Goal: Task Accomplishment & Management: Complete application form

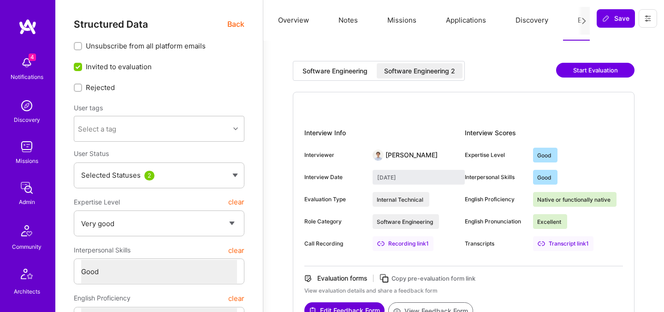
select select "5"
select select "4"
select select "7"
select select "CA"
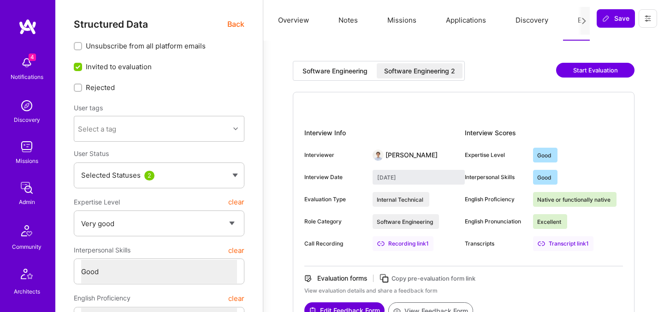
select select "Right Now"
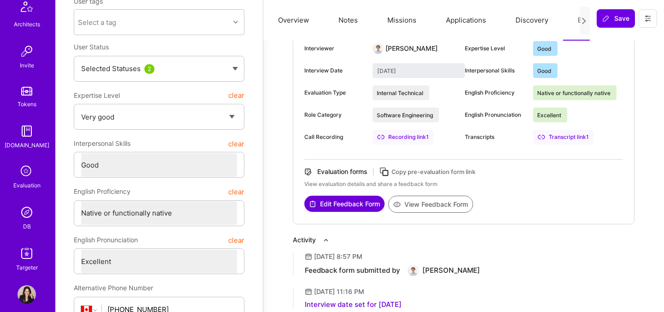
scroll to position [277, 0]
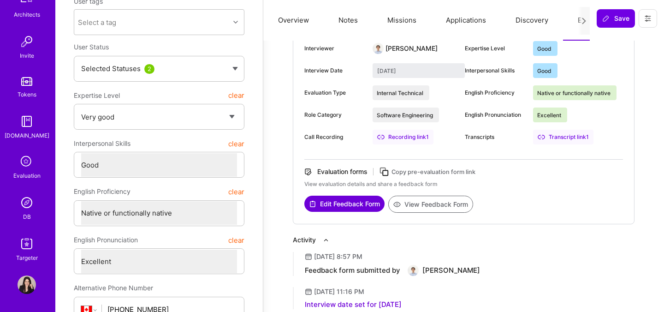
click at [26, 206] on img at bounding box center [27, 202] width 18 height 18
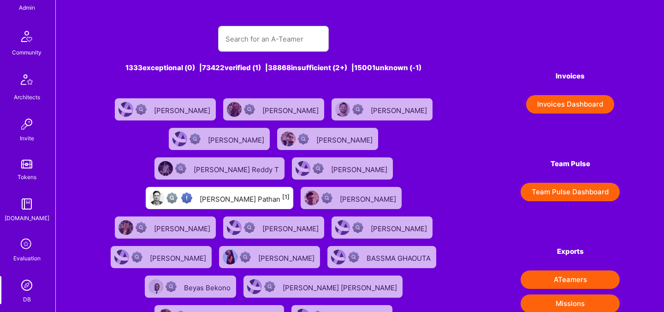
scroll to position [277, 0]
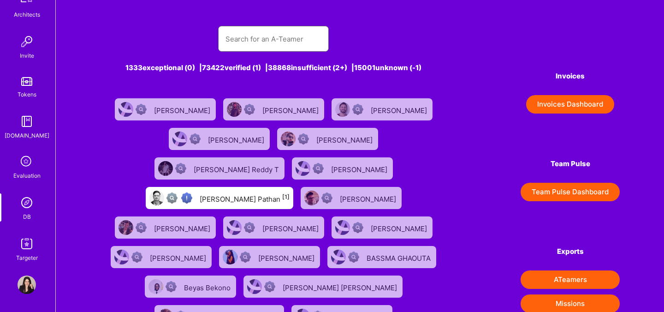
click at [258, 37] on input "text" at bounding box center [274, 39] width 96 height 24
paste input "[PERSON_NAME]"
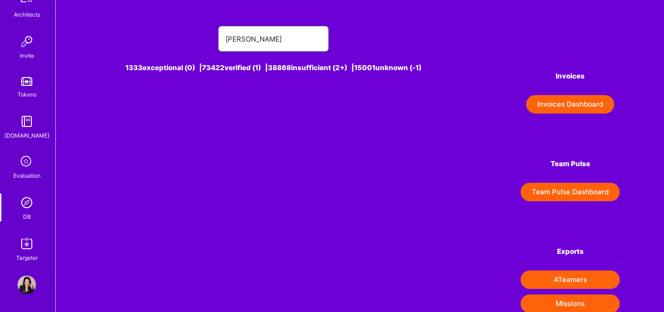
click at [267, 40] on input "[PERSON_NAME]" at bounding box center [274, 39] width 96 height 24
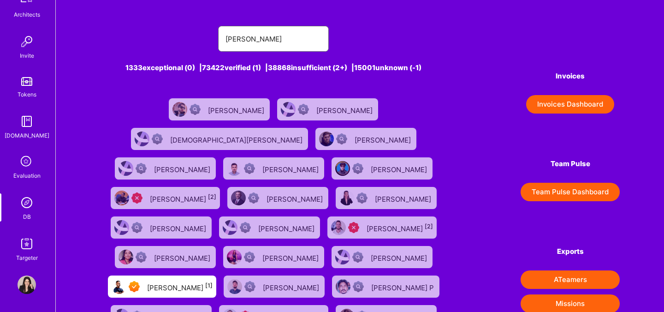
type input "[PERSON_NAME]"
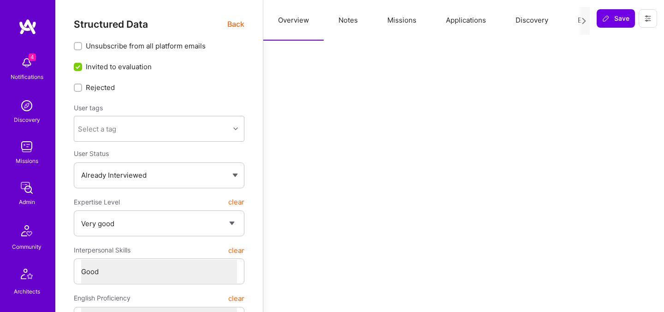
select select "5"
select select "4"
select select "6"
select select "CA"
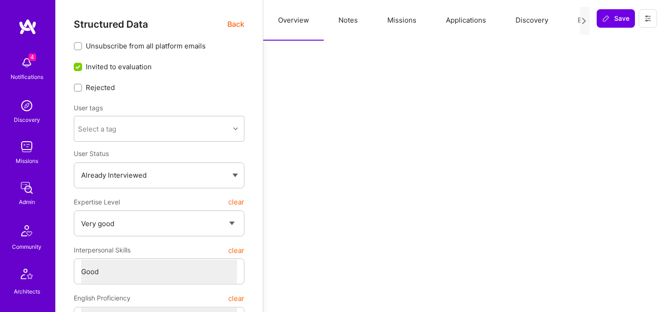
select select "Right Now"
click at [576, 20] on button "Evaluation" at bounding box center [594, 20] width 63 height 41
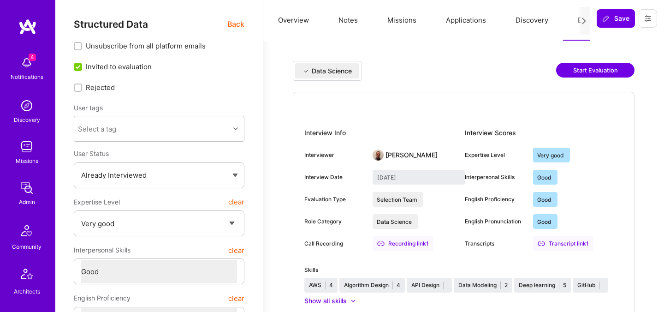
click at [572, 69] on button "Start Evaluation" at bounding box center [595, 70] width 78 height 15
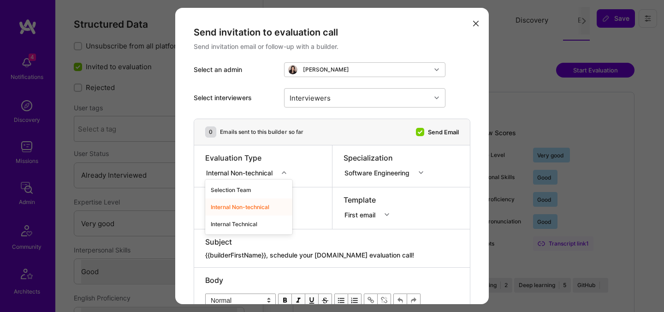
click at [276, 175] on div "Internal Non-technical" at bounding box center [241, 172] width 70 height 10
click at [248, 225] on div "Internal Technical" at bounding box center [248, 223] width 87 height 17
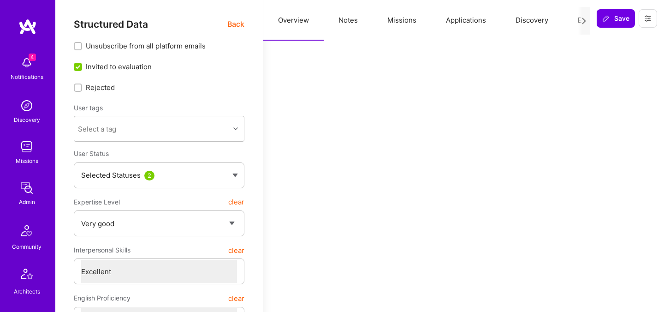
select select "5"
select select "7"
select select "6"
select select "CA"
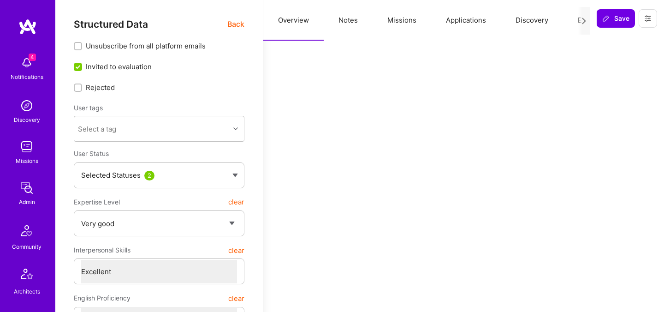
select select "Right Now"
click at [578, 22] on div at bounding box center [584, 21] width 12 height 28
click at [577, 20] on button "Evaluation" at bounding box center [594, 20] width 63 height 41
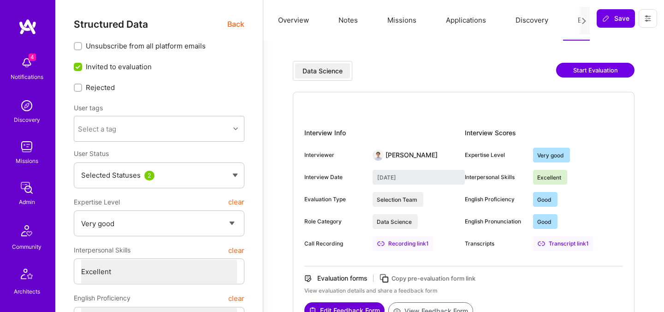
click at [576, 70] on button "Start Evaluation" at bounding box center [595, 70] width 78 height 15
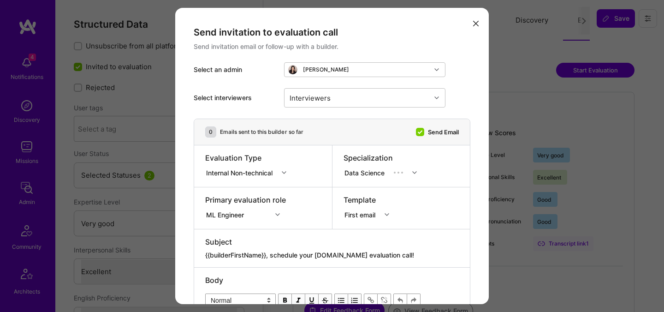
click at [254, 172] on div "Internal Non-technical" at bounding box center [241, 172] width 70 height 10
click at [243, 220] on div "Internal Technical" at bounding box center [248, 223] width 87 height 17
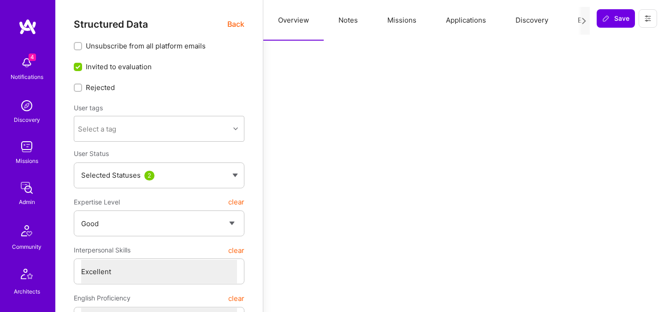
select select "4"
select select "7"
select select "GB"
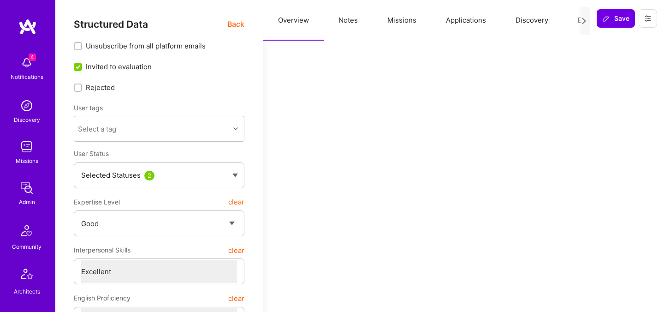
select select "Right Now"
click at [575, 24] on button "Evaluation" at bounding box center [594, 20] width 63 height 41
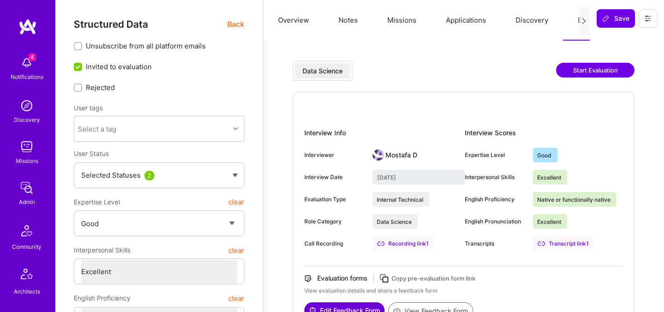
click at [582, 69] on button "Start Evaluation" at bounding box center [595, 70] width 78 height 15
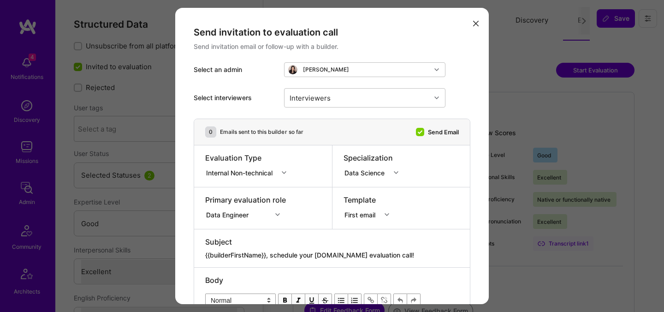
click at [254, 172] on div "Internal Non-technical" at bounding box center [241, 172] width 70 height 10
click at [239, 221] on div "Internal Technical" at bounding box center [248, 223] width 87 height 17
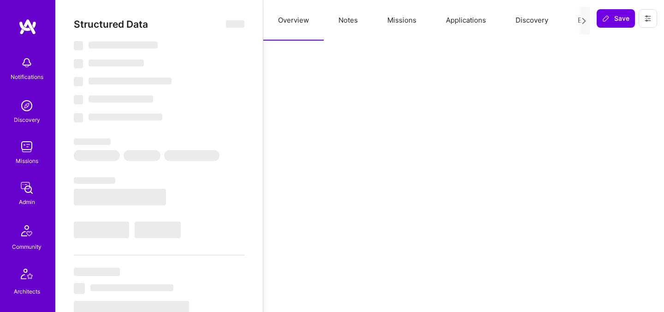
select select "Right Now"
select select "7"
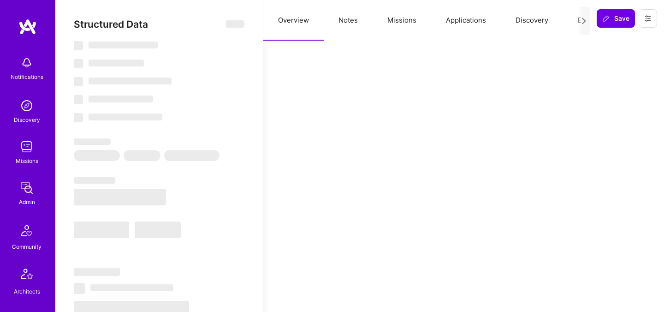
select select "US"
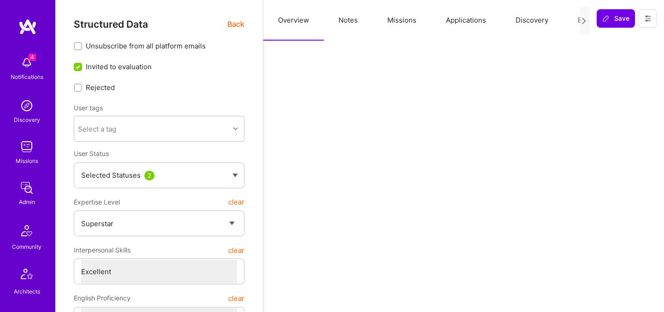
click at [576, 20] on button "Evaluation" at bounding box center [594, 20] width 63 height 41
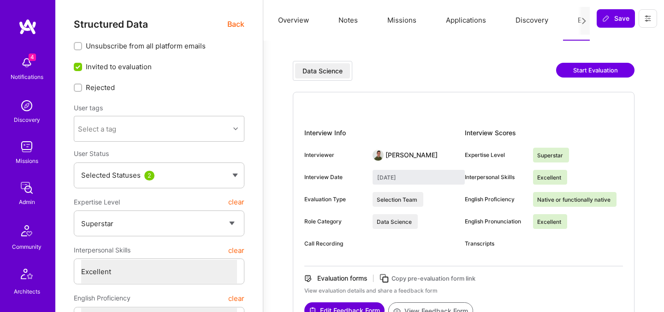
click at [235, 26] on span "Back" at bounding box center [235, 24] width 17 height 12
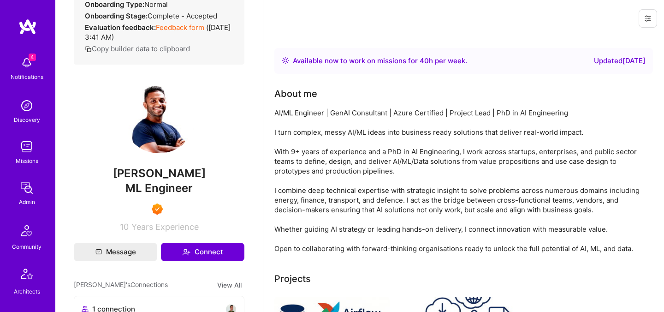
scroll to position [160, 0]
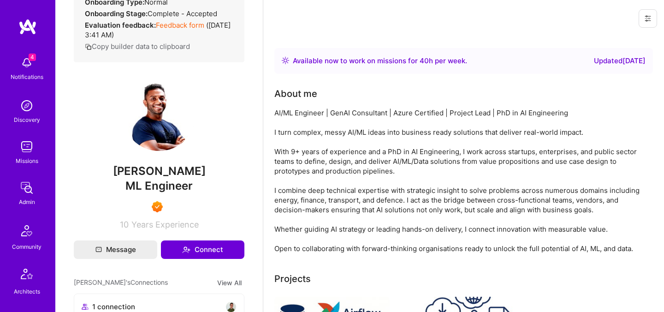
click at [133, 178] on span "Malith Ranaweera" at bounding box center [159, 171] width 171 height 14
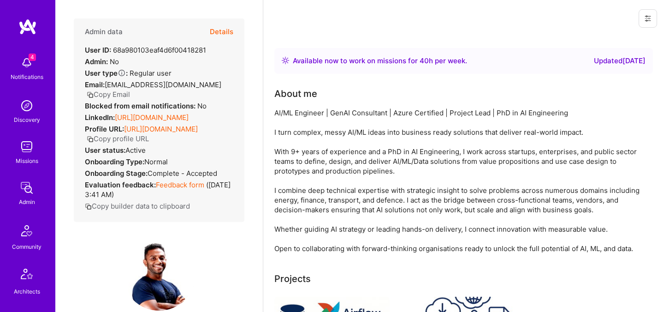
click at [214, 30] on button "Details" at bounding box center [222, 31] width 24 height 27
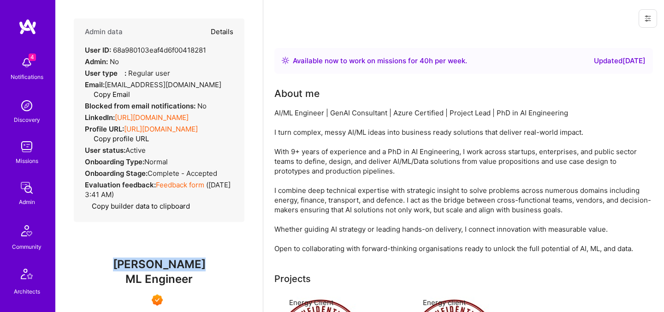
type textarea "x"
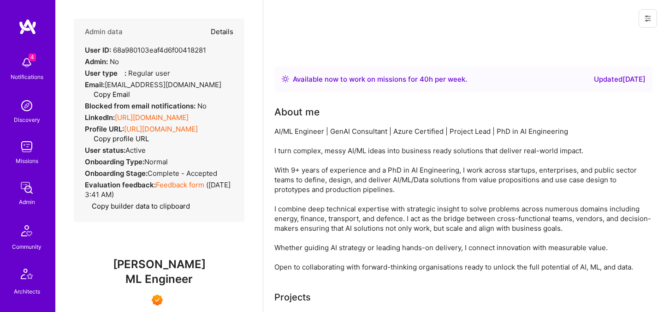
select select "7"
select select "US"
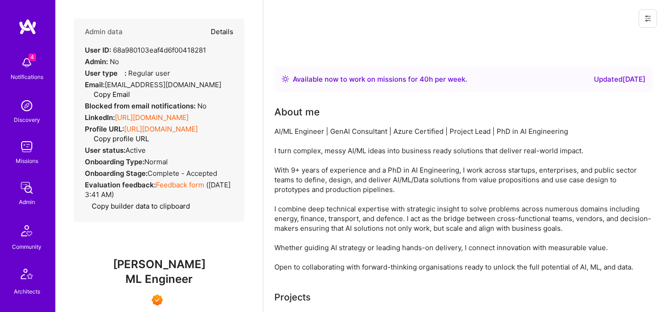
select select "Right Now"
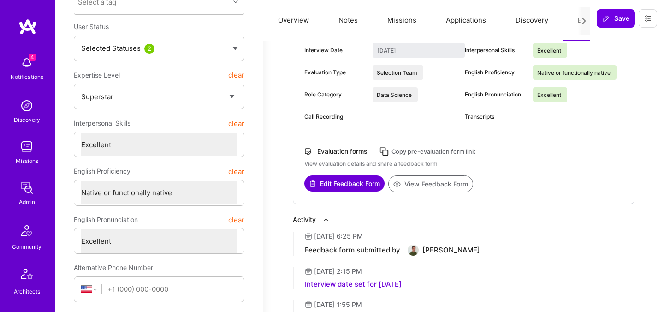
scroll to position [83, 0]
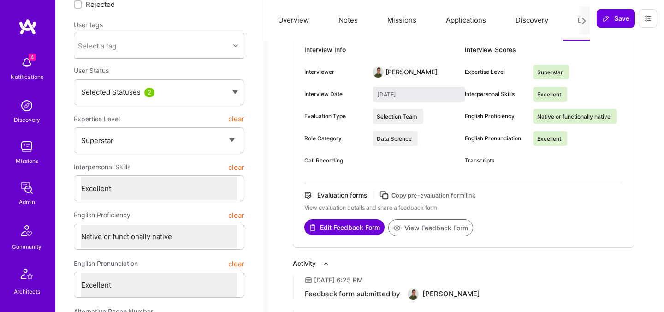
click at [417, 230] on button "View Feedback Form" at bounding box center [430, 227] width 85 height 17
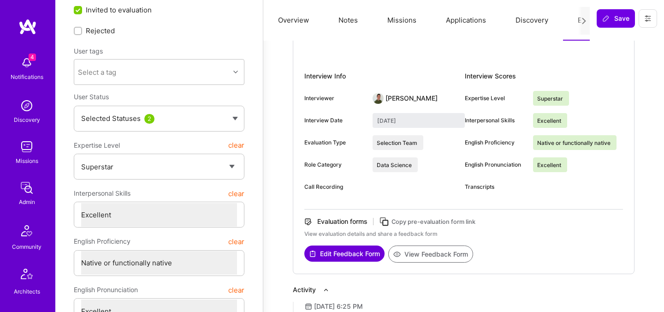
scroll to position [54, 0]
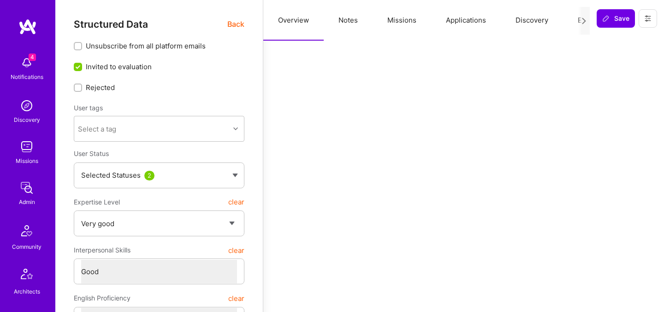
select select "5"
select select "4"
select select "6"
select select "US"
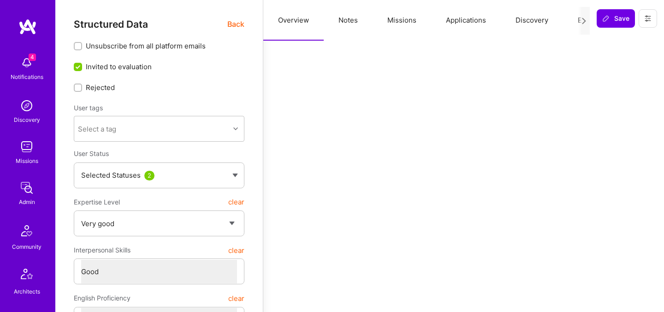
select select "Right Now"
click at [574, 23] on button "Evaluation" at bounding box center [594, 20] width 63 height 41
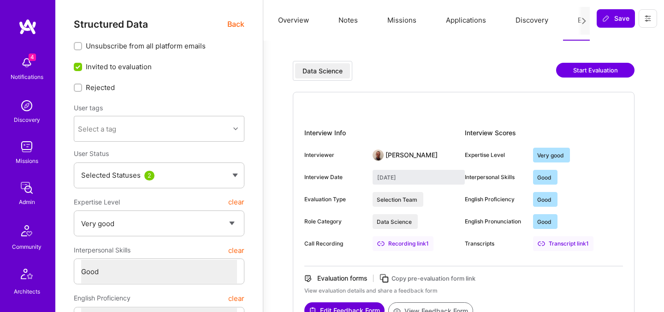
click at [615, 75] on button "Start Evaluation" at bounding box center [595, 70] width 78 height 15
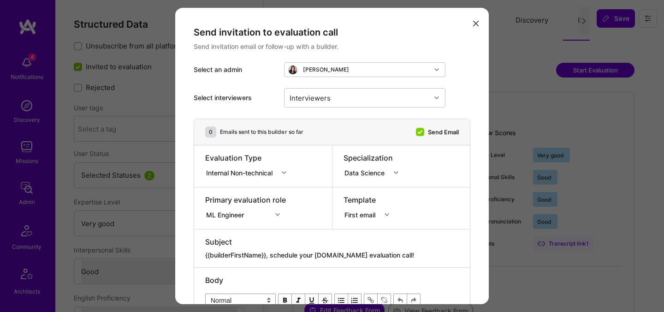
click at [476, 21] on icon "modal" at bounding box center [476, 24] width 6 height 6
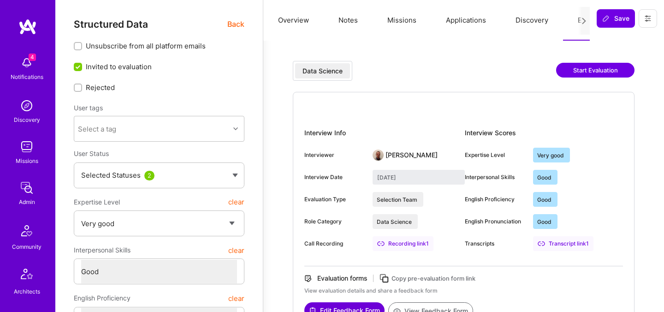
click at [590, 70] on button "Start Evaluation" at bounding box center [595, 70] width 78 height 15
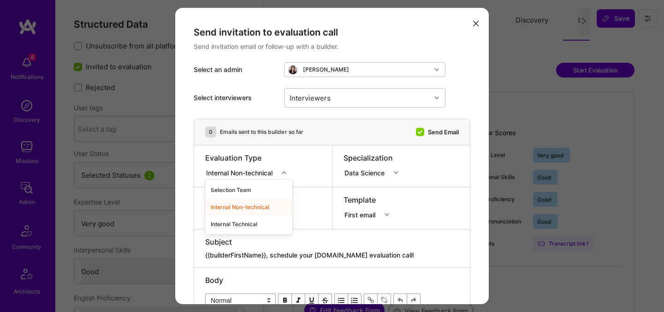
click at [266, 171] on div "Internal Non-technical" at bounding box center [241, 172] width 70 height 10
click at [244, 224] on div "Internal Technical" at bounding box center [248, 223] width 87 height 17
click at [475, 22] on icon "modal" at bounding box center [476, 24] width 6 height 6
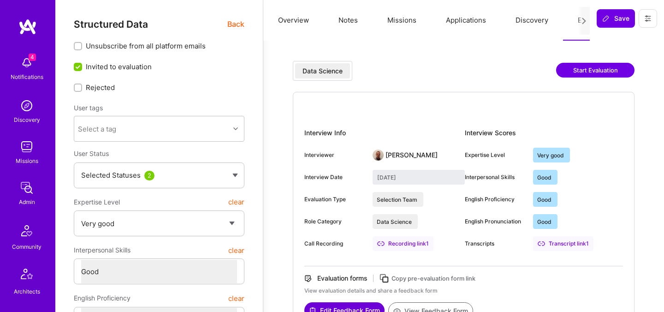
click at [237, 23] on span "Back" at bounding box center [235, 24] width 17 height 12
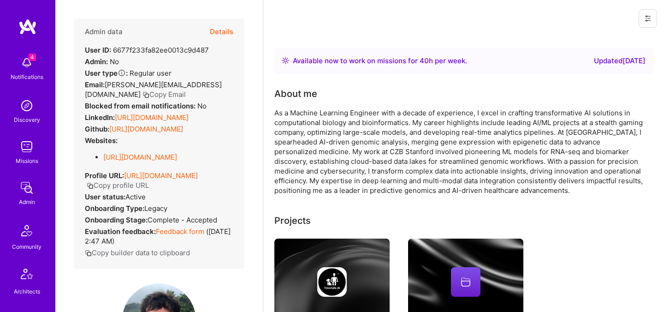
click at [216, 38] on button "Details" at bounding box center [222, 31] width 24 height 27
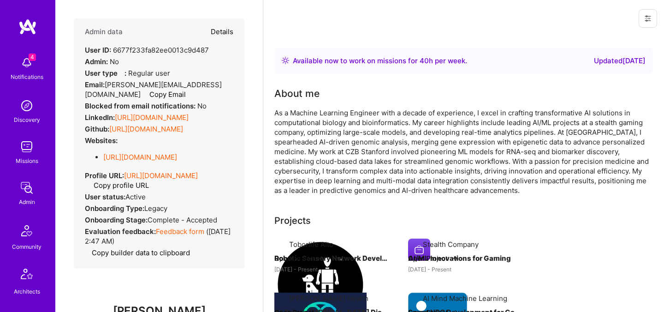
type textarea "x"
select select "5"
select select "4"
select select "6"
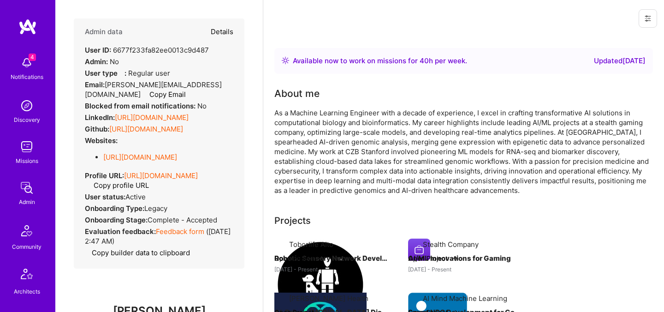
select select "US"
select select "Right Now"
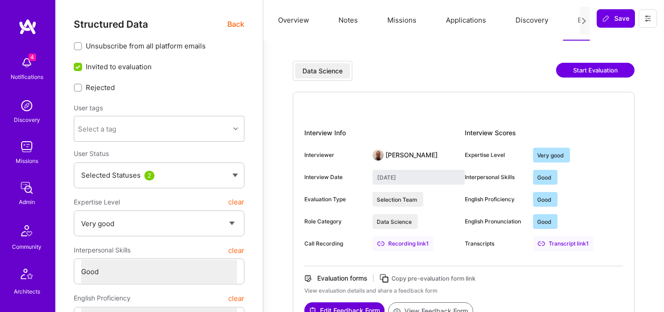
click at [235, 25] on span "Back" at bounding box center [235, 24] width 17 height 12
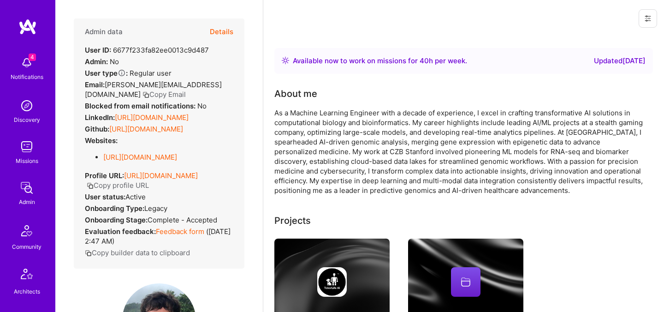
click at [220, 24] on button "Details" at bounding box center [222, 31] width 24 height 27
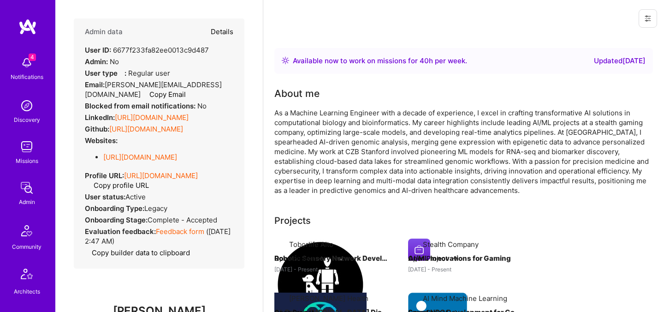
type textarea "x"
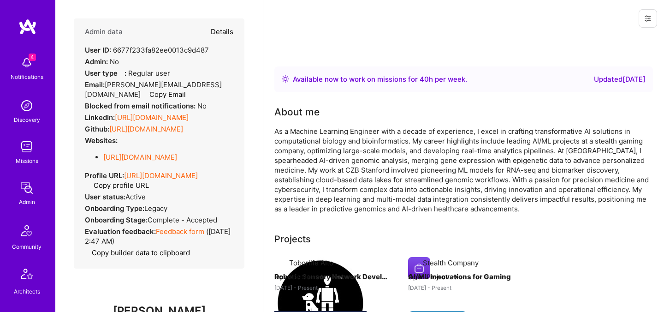
select select "5"
select select "4"
select select "6"
select select "US"
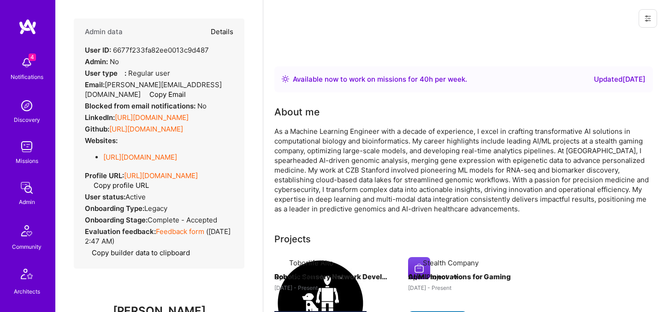
select select "Right Now"
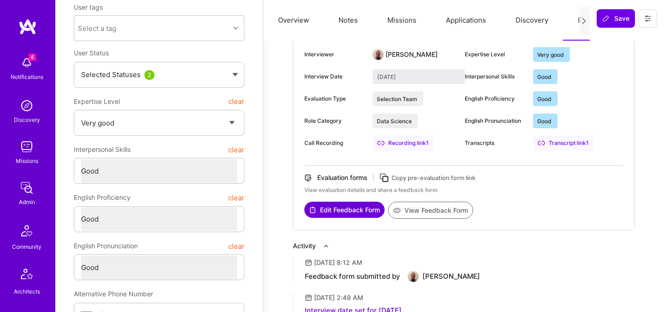
scroll to position [110, 0]
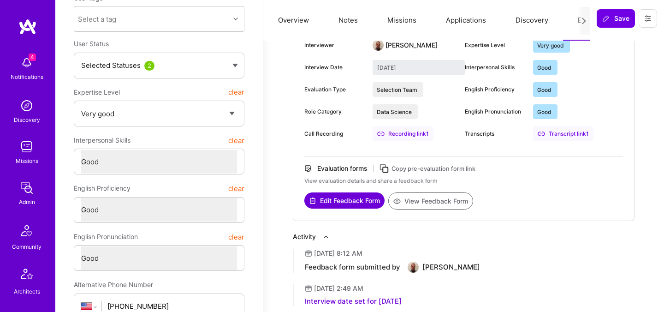
click at [420, 205] on button "View Feedback Form" at bounding box center [430, 200] width 85 height 17
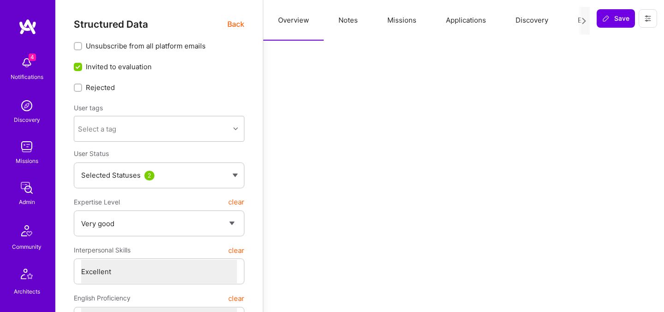
select select "5"
select select "7"
select select "MX"
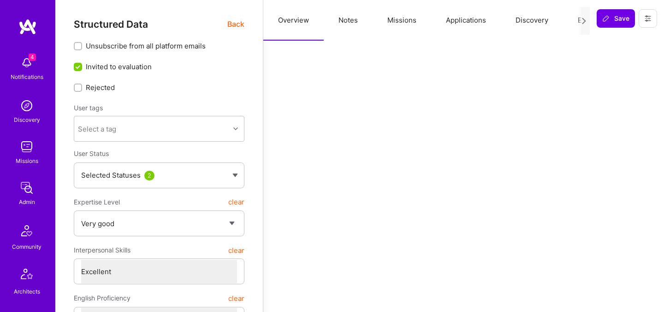
select select "Right Now"
click at [576, 21] on button "Evaluation" at bounding box center [594, 20] width 63 height 41
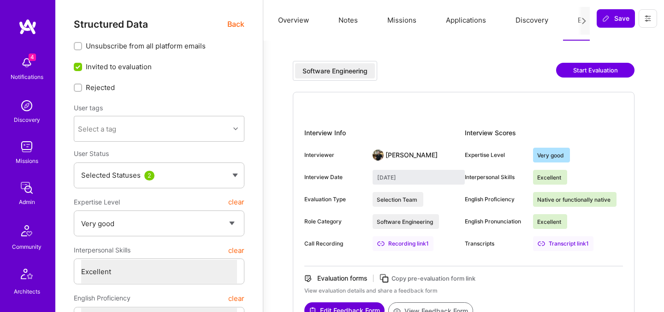
click at [570, 69] on button "Start Evaluation" at bounding box center [595, 70] width 78 height 15
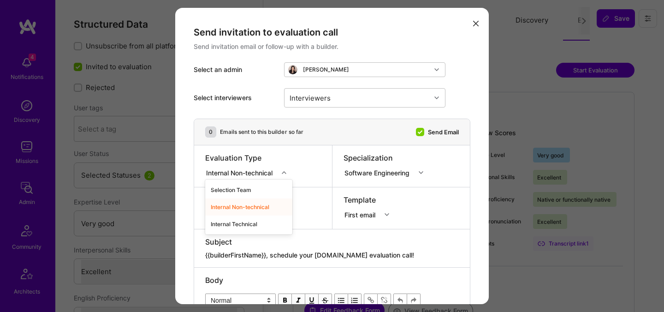
click at [276, 173] on div "Internal Non-technical" at bounding box center [241, 172] width 70 height 10
click at [247, 222] on div "Internal Technical" at bounding box center [248, 223] width 87 height 17
click at [477, 24] on icon "modal" at bounding box center [476, 24] width 6 height 6
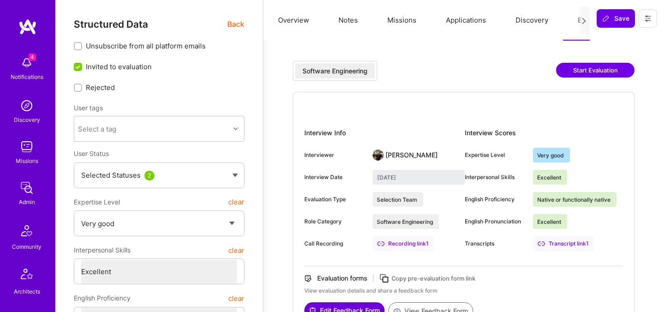
click at [576, 73] on button "Start Evaluation" at bounding box center [595, 70] width 78 height 15
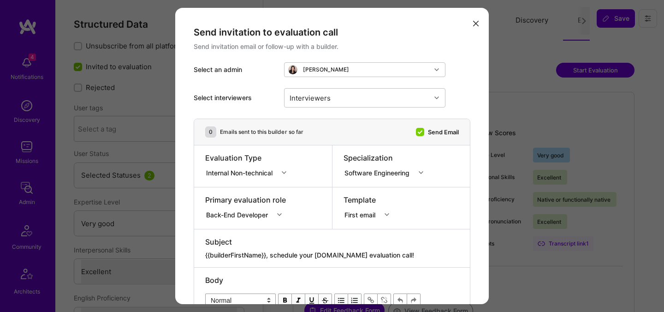
click at [261, 176] on div "Internal Non-technical" at bounding box center [241, 172] width 70 height 10
click at [237, 224] on div "Internal Technical" at bounding box center [248, 223] width 87 height 17
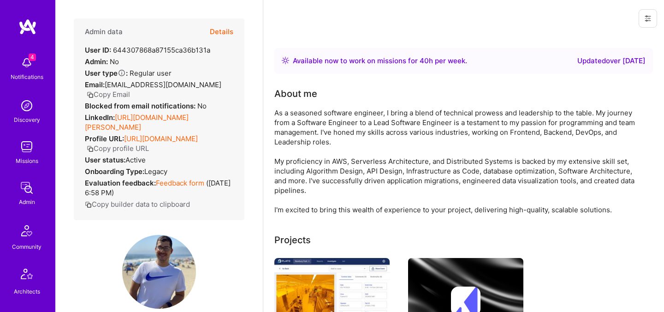
click at [223, 31] on button "Details" at bounding box center [222, 31] width 24 height 27
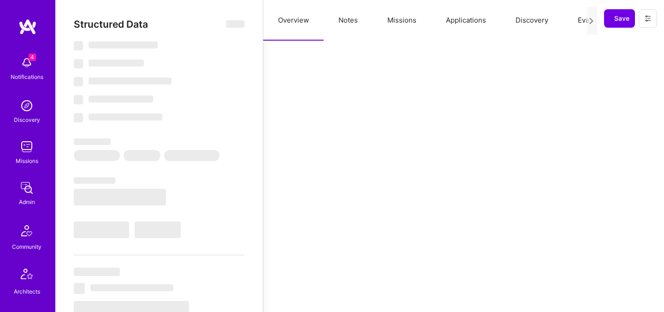
click at [582, 19] on button "Evaluation" at bounding box center [594, 20] width 63 height 41
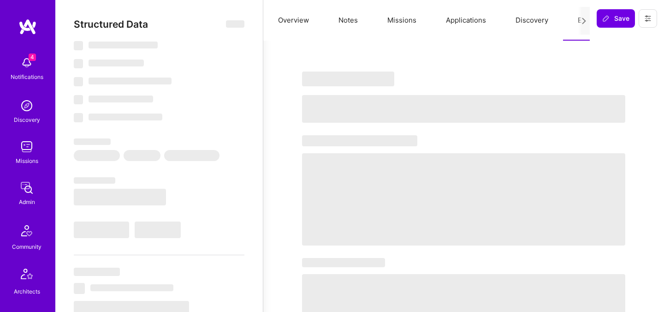
select select "Right Now"
select select "4"
select select "7"
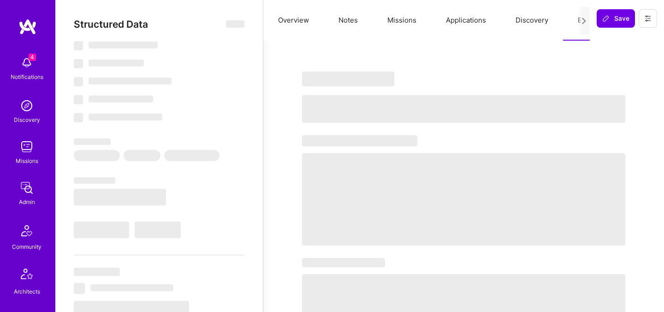
select select "BR"
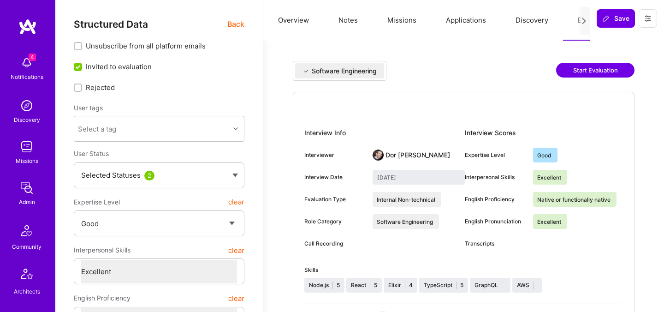
click at [577, 76] on button "Start Evaluation" at bounding box center [595, 70] width 78 height 15
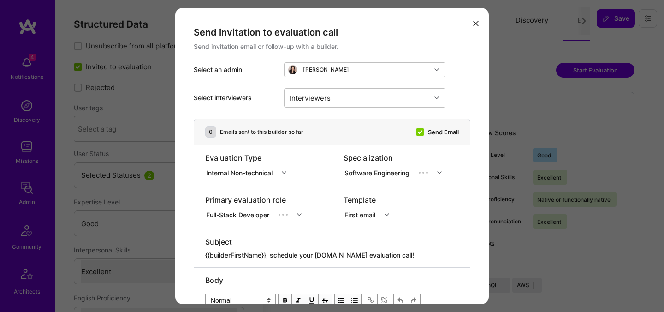
click at [272, 176] on div "Internal Non-technical" at bounding box center [241, 172] width 70 height 10
click at [246, 224] on div "Internal Technical" at bounding box center [248, 223] width 87 height 17
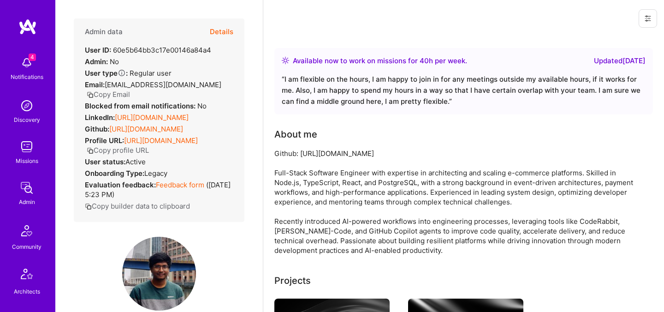
click at [226, 33] on button "Details" at bounding box center [222, 31] width 24 height 27
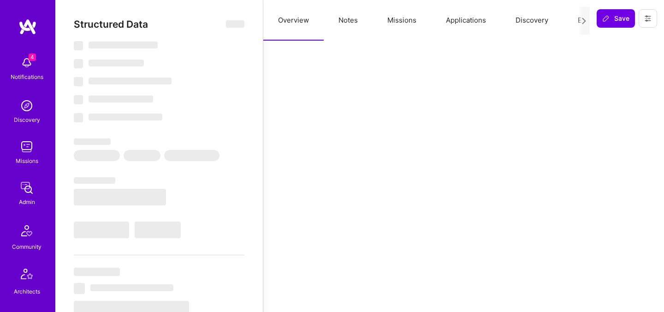
click at [570, 22] on button "Evaluation" at bounding box center [594, 20] width 63 height 41
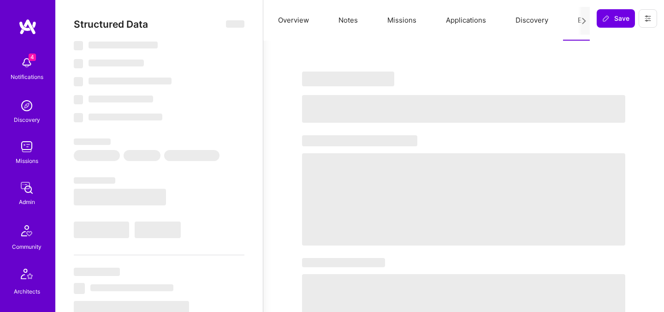
select select "Right Now"
select select "5"
select select "7"
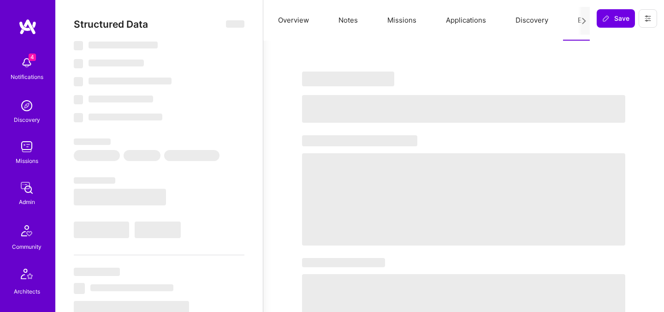
select select "GB"
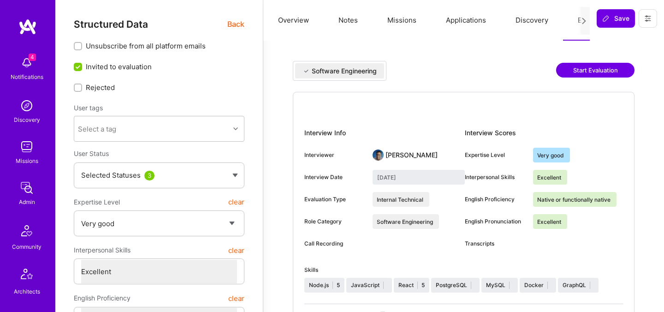
click at [577, 71] on button "Start Evaluation" at bounding box center [595, 70] width 78 height 15
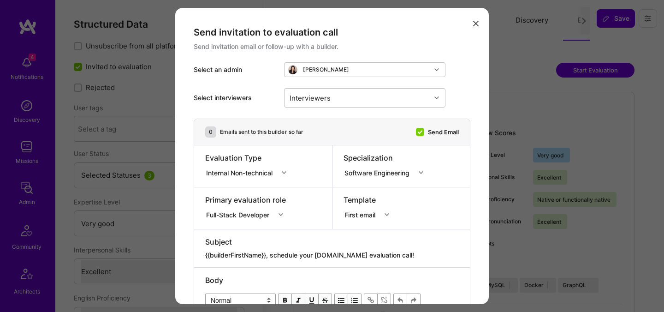
click at [257, 178] on div "Evaluation Type Internal Non-technical" at bounding box center [248, 166] width 87 height 27
click at [257, 171] on div "Internal Non-technical" at bounding box center [241, 172] width 70 height 10
click at [240, 224] on div "Internal Technical" at bounding box center [248, 223] width 87 height 17
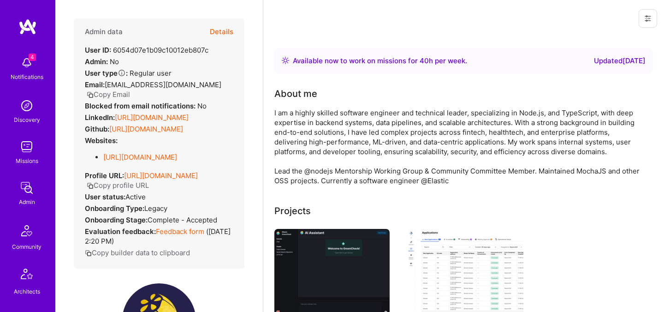
click at [233, 34] on button "Details" at bounding box center [222, 31] width 24 height 27
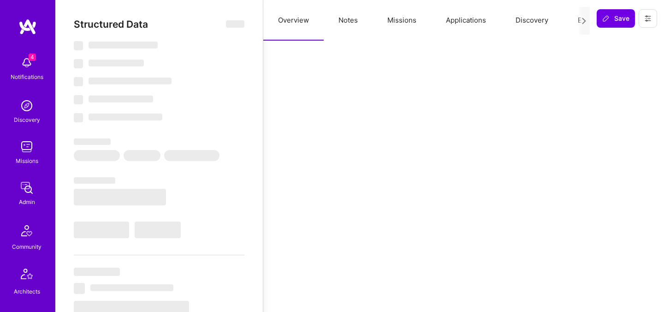
click at [578, 23] on div at bounding box center [584, 21] width 12 height 28
click at [575, 18] on button "Evaluation" at bounding box center [594, 20] width 63 height 41
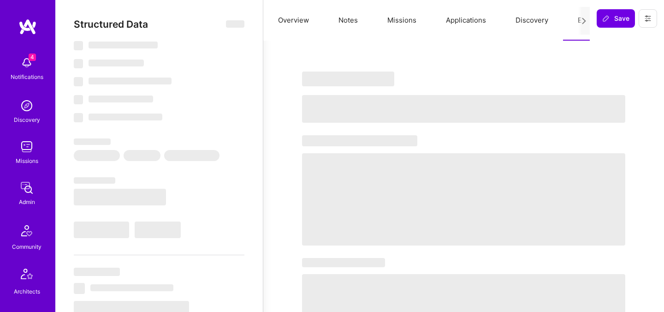
select select "Right Now"
select select "5"
select select "4"
select select "6"
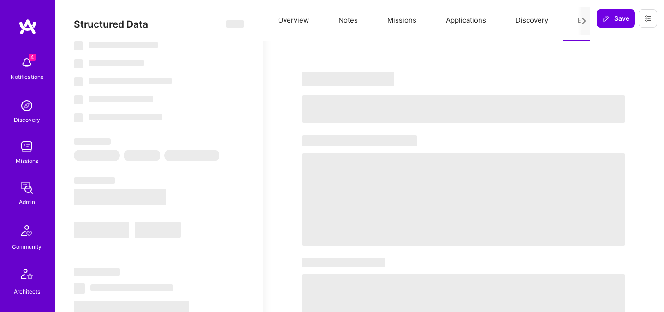
select select "AE"
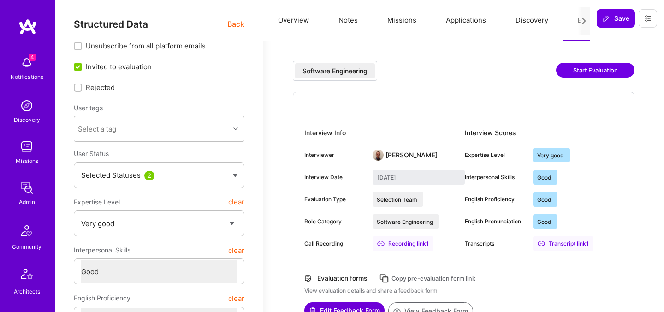
click at [574, 71] on button "Start Evaluation" at bounding box center [595, 70] width 78 height 15
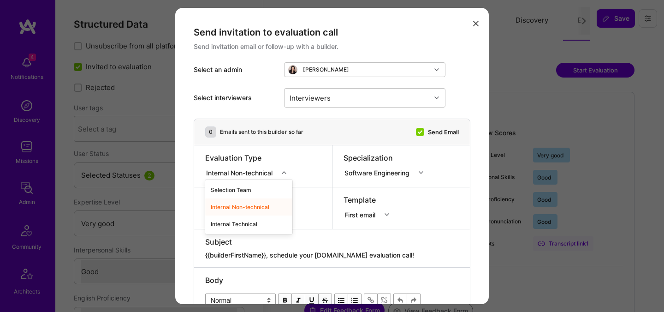
click at [254, 168] on div "Internal Non-technical" at bounding box center [241, 172] width 70 height 10
click at [241, 223] on div "Internal Technical" at bounding box center [248, 223] width 87 height 17
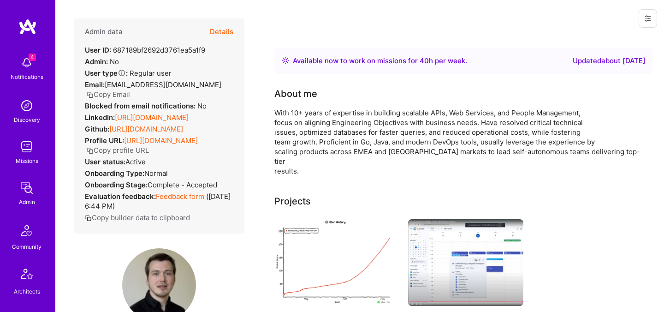
click at [233, 32] on div "Admin data Details User ID: 687189bf2692d3761ea5a1f9 Admin: No User type Regula…" at bounding box center [159, 125] width 171 height 215
click at [201, 30] on div "Admin data Details" at bounding box center [159, 31] width 148 height 27
click at [215, 30] on button "Details" at bounding box center [222, 31] width 24 height 27
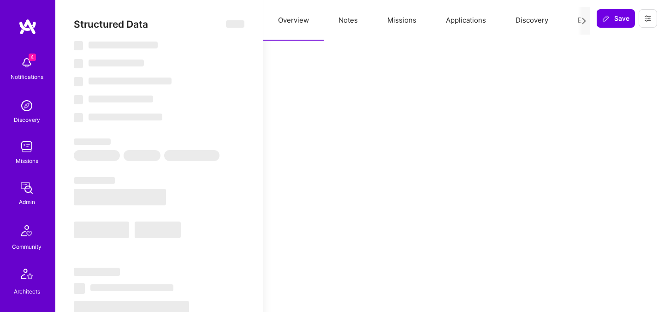
click at [574, 23] on button "Evaluation" at bounding box center [594, 20] width 63 height 41
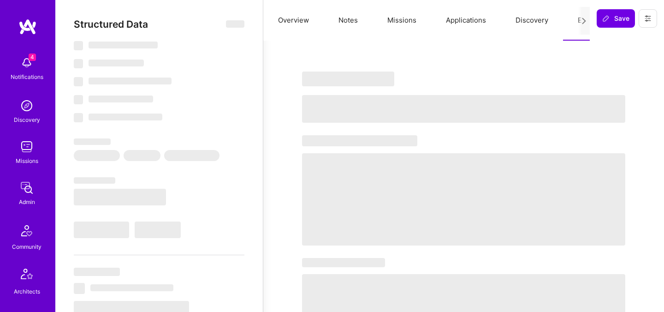
select select "Right Now"
select select "5"
select select "7"
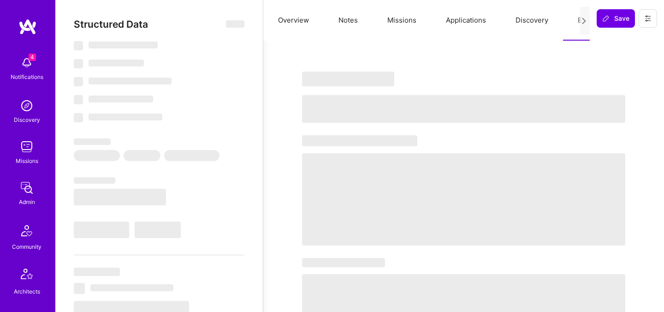
select select "DE"
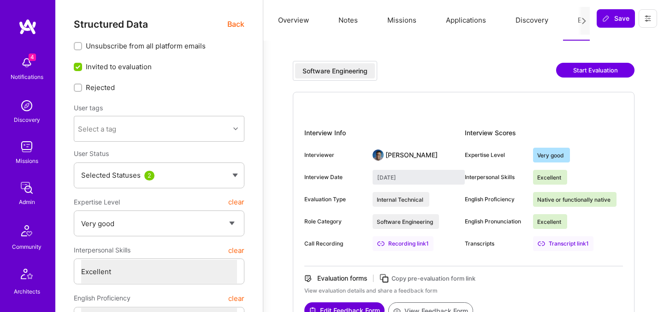
click at [575, 70] on button "Start Evaluation" at bounding box center [595, 70] width 78 height 15
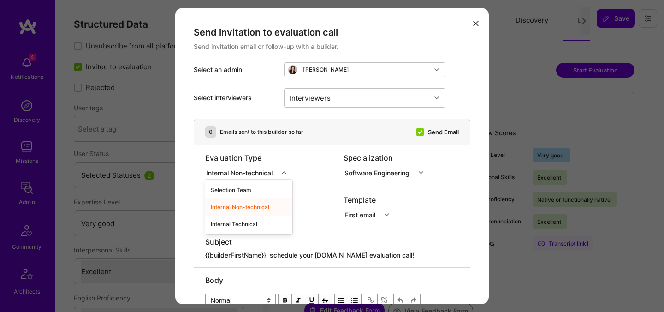
click at [260, 169] on div "Internal Non-technical" at bounding box center [241, 172] width 70 height 10
click at [247, 220] on div "Internal Technical" at bounding box center [248, 223] width 87 height 17
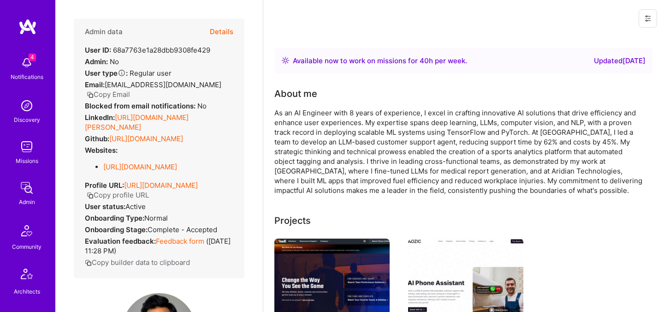
click at [222, 35] on button "Details" at bounding box center [222, 31] width 24 height 27
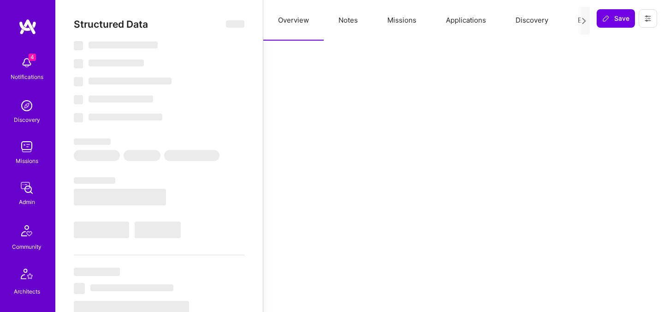
click at [574, 21] on button "Evaluation" at bounding box center [594, 20] width 63 height 41
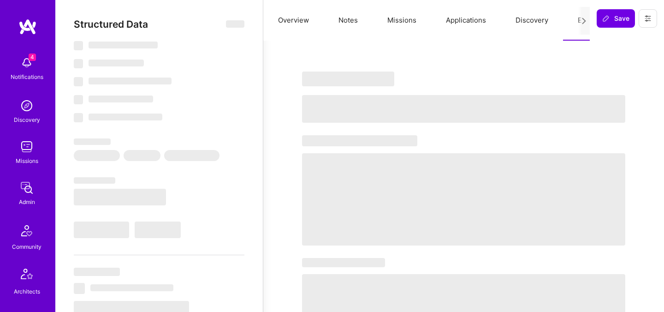
select select "Right Now"
select select "4"
select select "7"
select select "6"
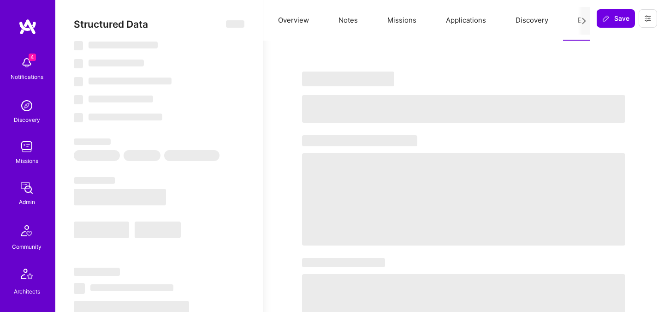
select select "US"
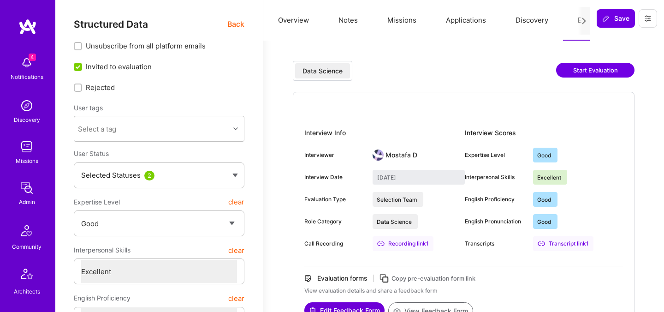
click at [574, 70] on button "Start Evaluation" at bounding box center [595, 70] width 78 height 15
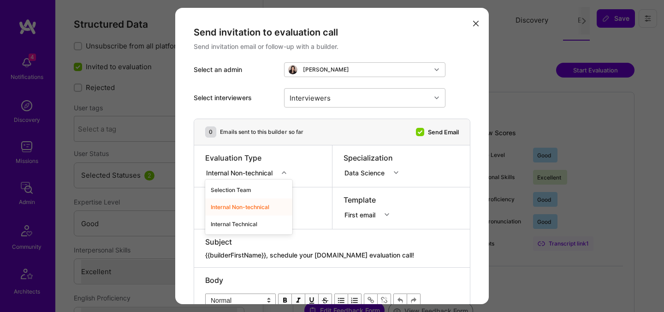
click at [232, 173] on div "Internal Non-technical" at bounding box center [241, 172] width 70 height 10
click at [235, 225] on div "Internal Technical" at bounding box center [248, 223] width 87 height 17
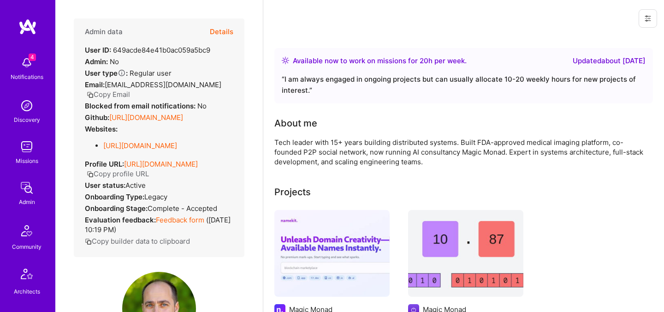
click at [226, 34] on button "Details" at bounding box center [222, 31] width 24 height 27
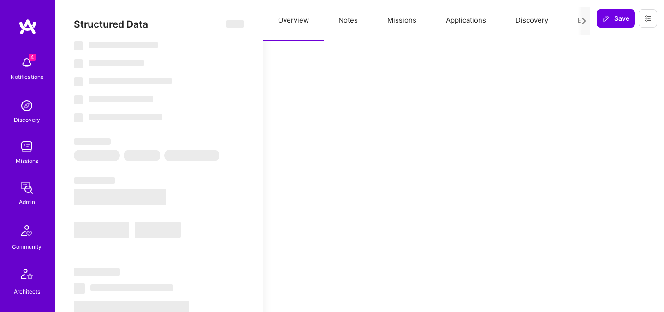
click at [571, 20] on button "Evaluation" at bounding box center [594, 20] width 63 height 41
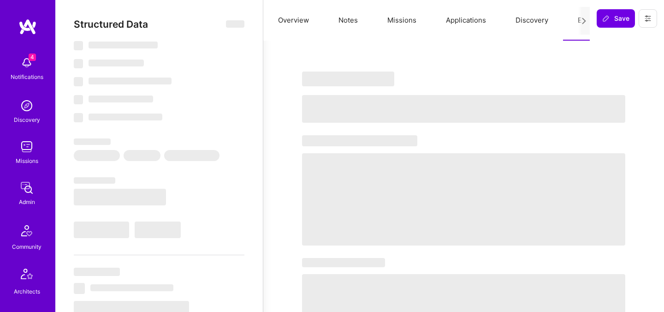
select select "Right Now"
select select "5"
select select "7"
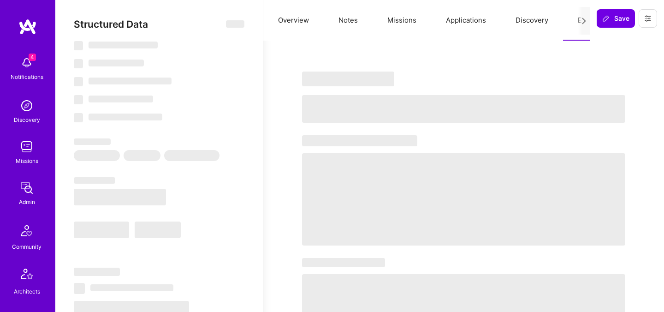
select select "US"
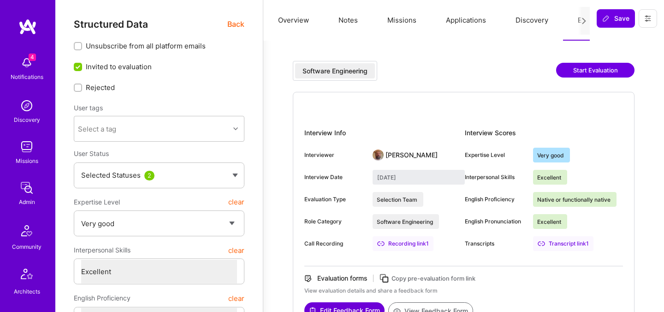
click at [576, 69] on button "Start Evaluation" at bounding box center [595, 70] width 78 height 15
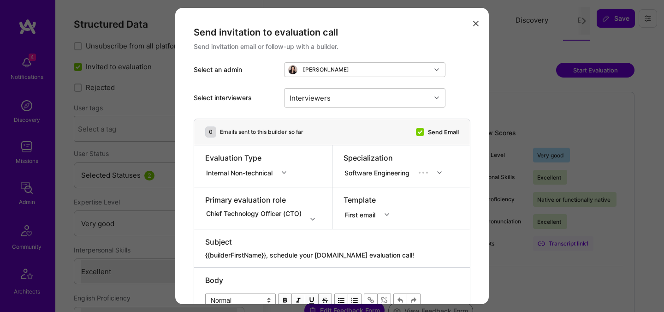
click at [233, 179] on div "Evaluation Type Internal Non-technical" at bounding box center [248, 166] width 87 height 27
click at [233, 174] on div "Internal Non-technical" at bounding box center [241, 172] width 70 height 10
click at [232, 217] on div "Internal Technical" at bounding box center [248, 223] width 87 height 17
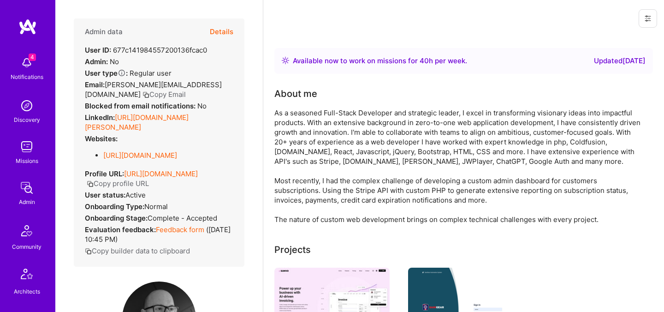
click at [222, 33] on button "Details" at bounding box center [222, 31] width 24 height 27
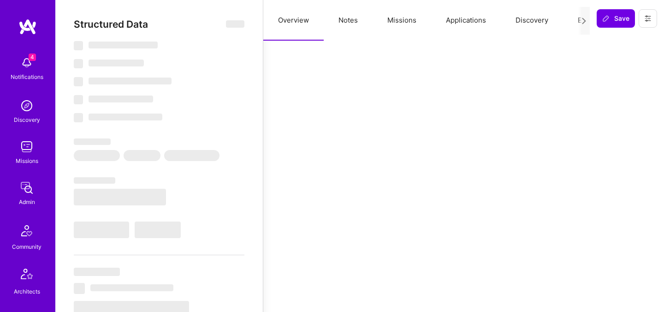
select select "Right Now"
select select "5"
select select "7"
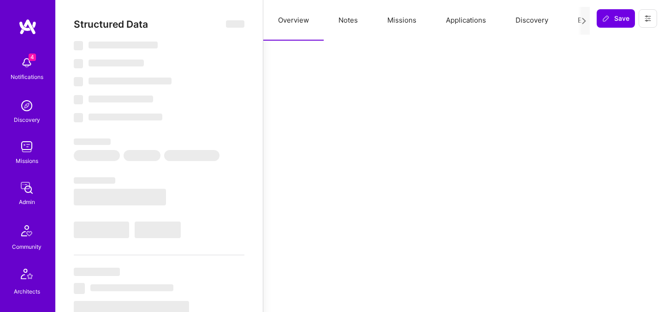
select select "CA"
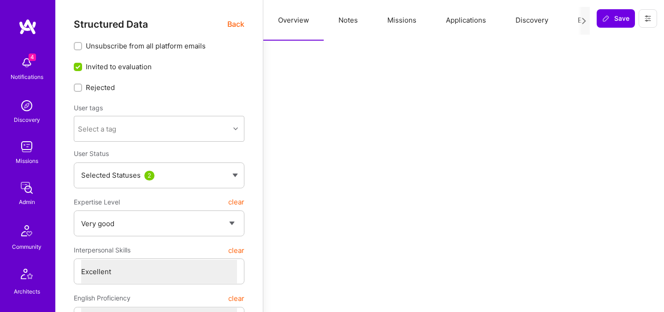
click at [573, 24] on button "Evaluation" at bounding box center [594, 20] width 63 height 41
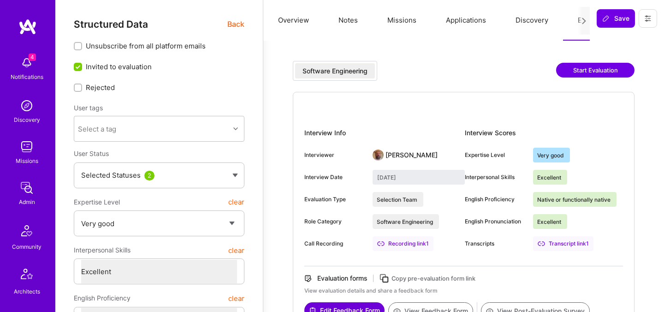
click at [579, 69] on button "Start Evaluation" at bounding box center [595, 70] width 78 height 15
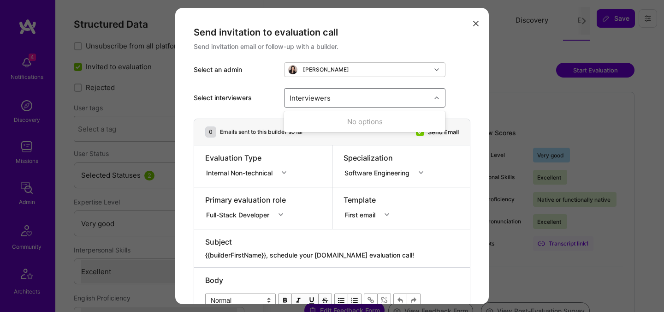
click at [293, 102] on div "Interviewers" at bounding box center [310, 97] width 46 height 13
click at [233, 166] on div "modal" at bounding box center [248, 165] width 87 height 4
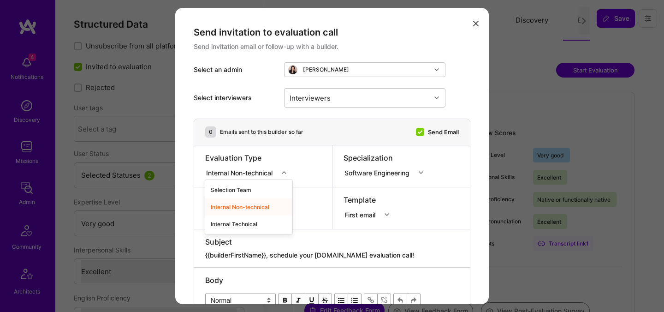
click at [232, 171] on div "Internal Non-technical" at bounding box center [241, 172] width 70 height 10
click at [231, 225] on div "Internal Technical" at bounding box center [248, 223] width 87 height 17
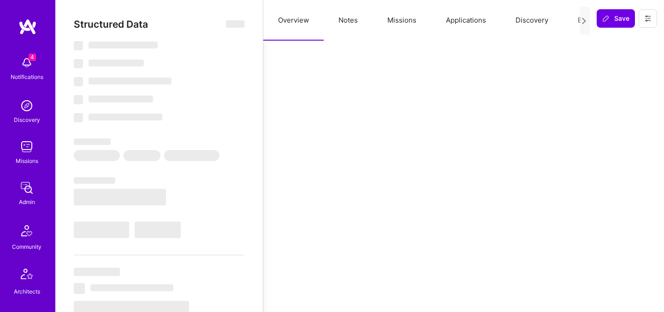
click at [574, 19] on button "Evaluation" at bounding box center [594, 20] width 63 height 41
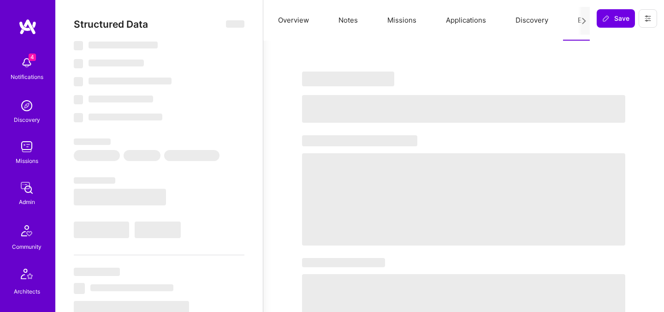
select select "Right Now"
select select "5"
select select "7"
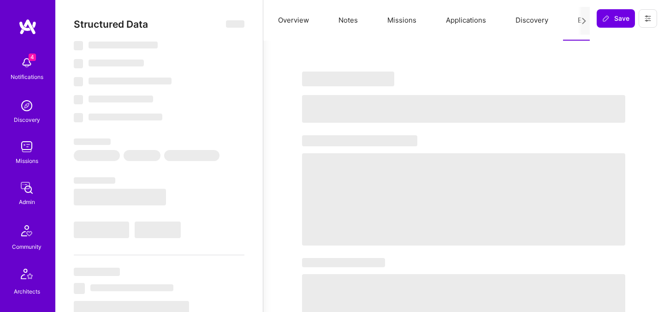
select select "CA"
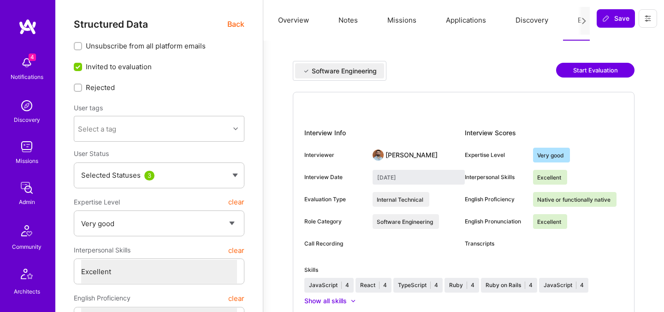
click at [569, 71] on button "Start Evaluation" at bounding box center [595, 70] width 78 height 15
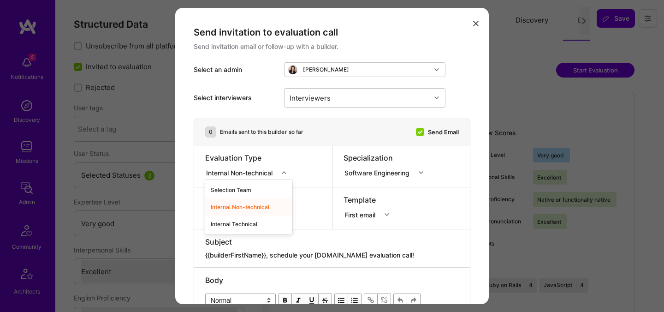
click at [235, 178] on div "Internal Non-technical" at bounding box center [241, 172] width 73 height 12
click at [235, 224] on div "Internal Technical" at bounding box center [248, 223] width 87 height 17
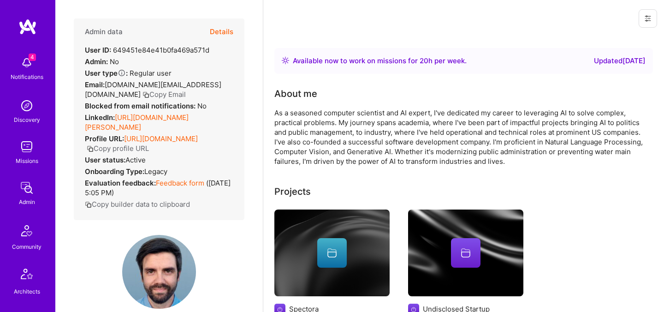
click at [226, 30] on button "Details" at bounding box center [222, 31] width 24 height 27
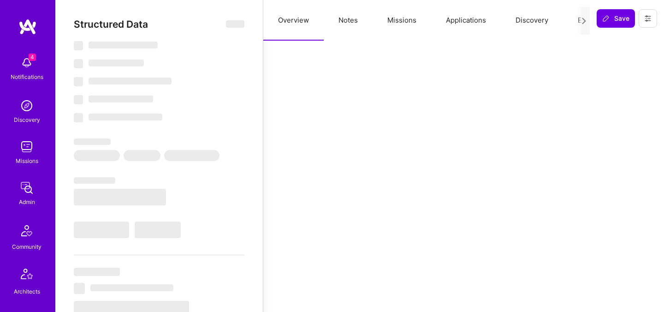
click at [573, 18] on button "Evaluation" at bounding box center [594, 20] width 63 height 41
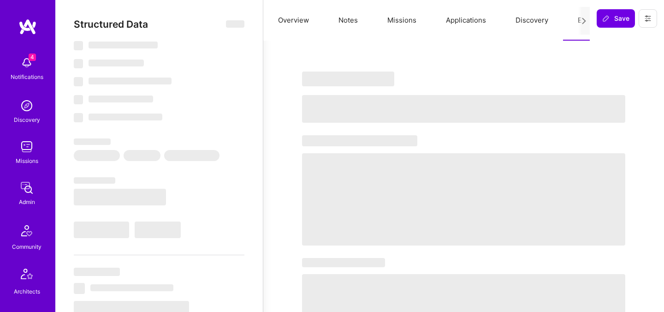
select select "Right Now"
select select "7"
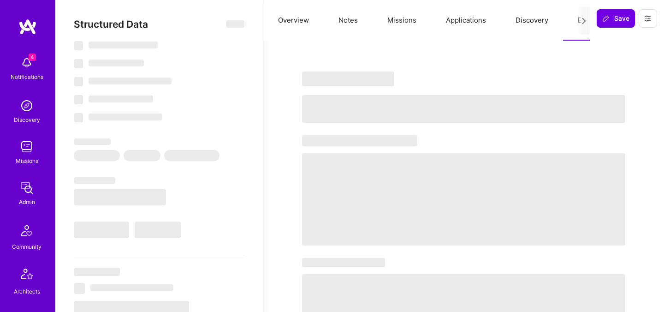
select select "US"
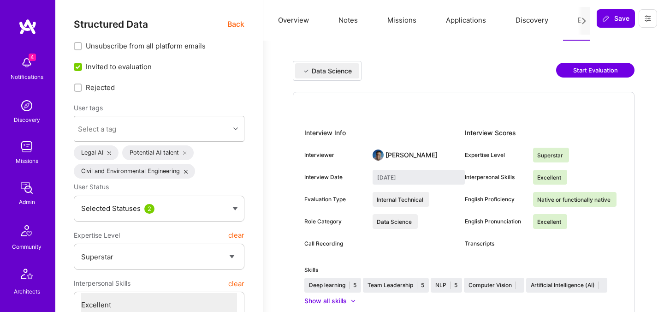
click at [572, 70] on button "Start Evaluation" at bounding box center [595, 70] width 78 height 15
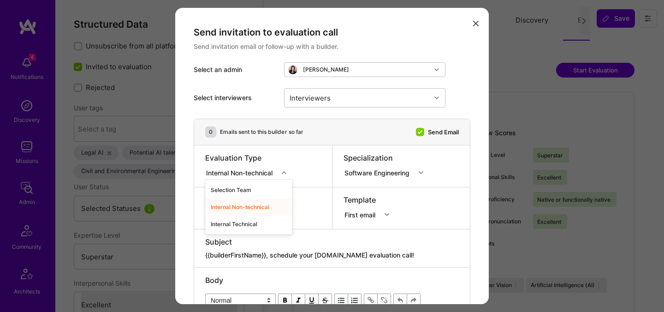
click at [255, 175] on div "Internal Non-technical" at bounding box center [241, 172] width 70 height 10
click at [241, 226] on div "Internal Technical" at bounding box center [248, 223] width 87 height 17
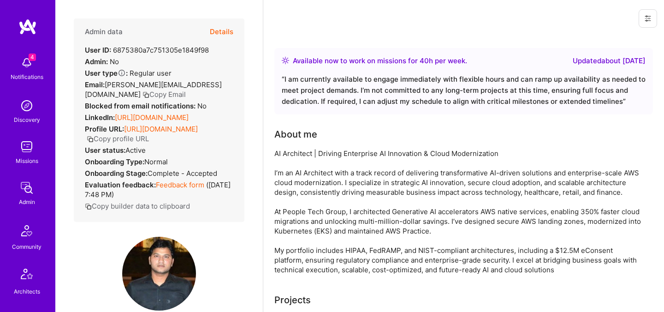
click at [227, 30] on button "Details" at bounding box center [222, 31] width 24 height 27
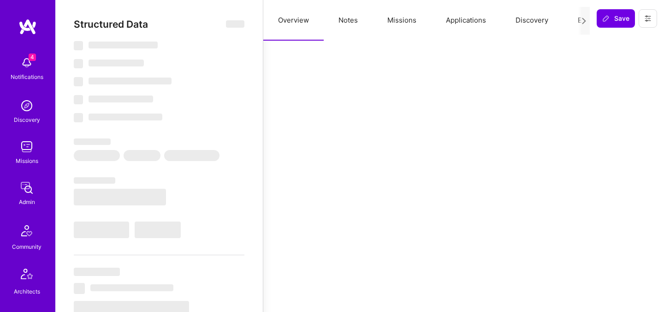
click at [566, 19] on button "Evaluation" at bounding box center [594, 20] width 63 height 41
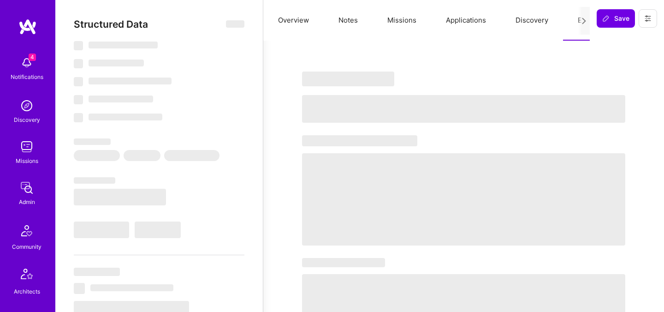
select select "Right Now"
select select "5"
select select "4"
select select "7"
select select "6"
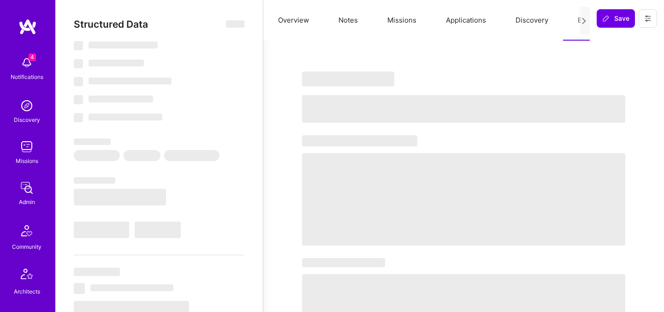
select select "US"
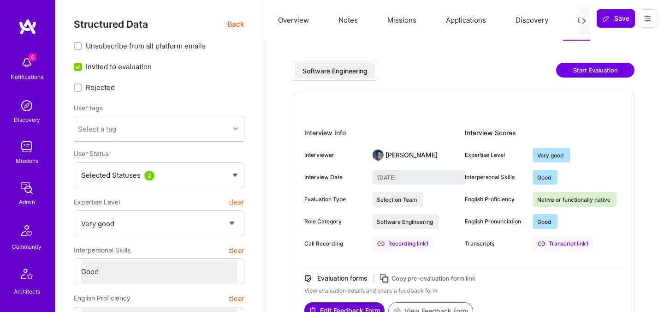
click at [578, 72] on button "Start Evaluation" at bounding box center [595, 70] width 78 height 15
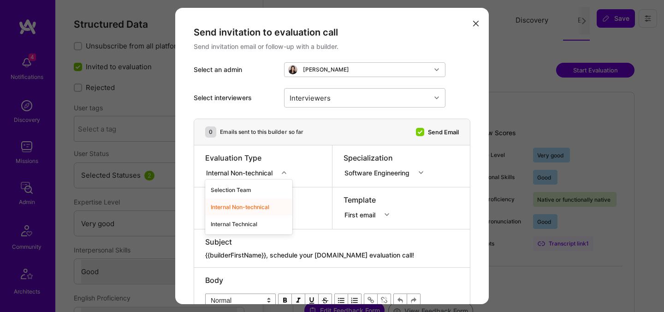
click at [258, 174] on div "Internal Non-technical" at bounding box center [241, 172] width 70 height 10
click at [252, 224] on div "Internal Technical" at bounding box center [248, 223] width 87 height 17
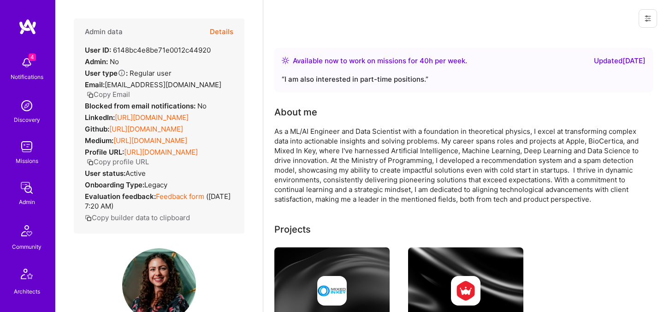
click at [227, 42] on button "Details" at bounding box center [222, 31] width 24 height 27
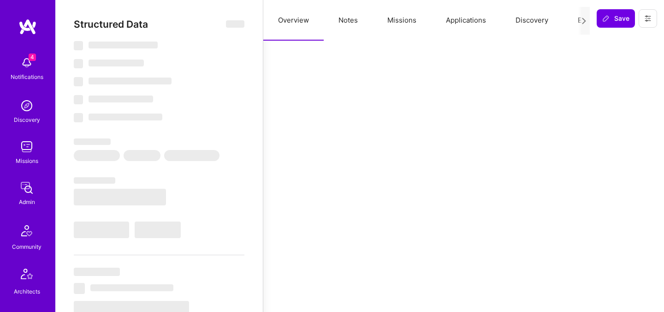
click at [574, 22] on button "Evaluation" at bounding box center [594, 20] width 63 height 41
select select "Right Now"
select select "5"
select select "4"
select select "6"
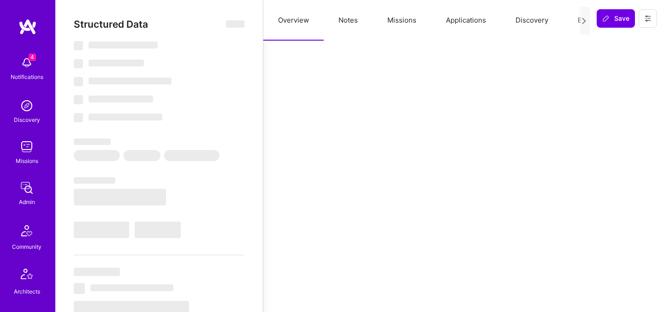
select select "7"
select select "BA"
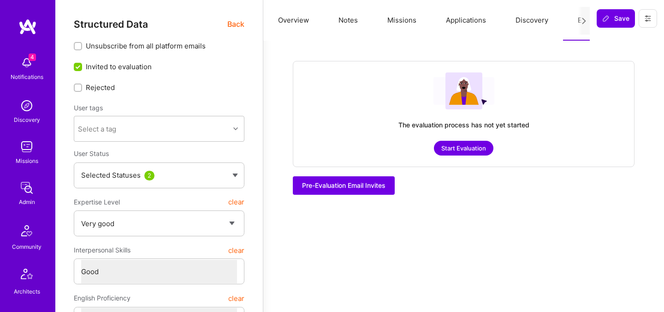
click at [469, 147] on button "Start Evaluation" at bounding box center [463, 148] width 59 height 15
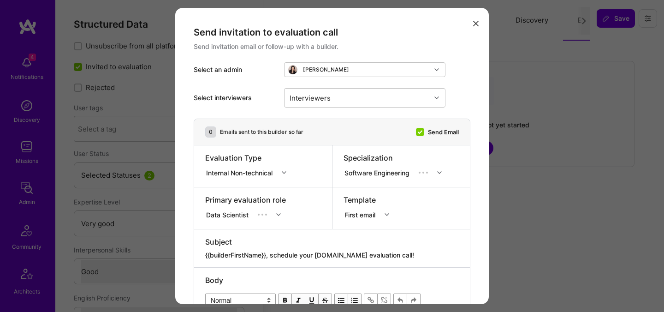
click at [254, 167] on div "Internal Non-technical" at bounding box center [241, 172] width 73 height 12
click at [245, 224] on div "Internal Technical" at bounding box center [248, 223] width 87 height 17
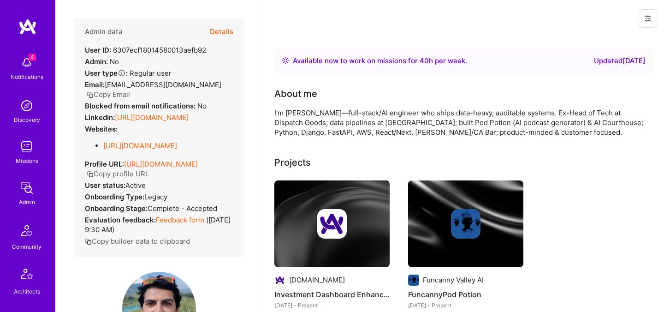
click at [223, 27] on button "Details" at bounding box center [222, 31] width 24 height 27
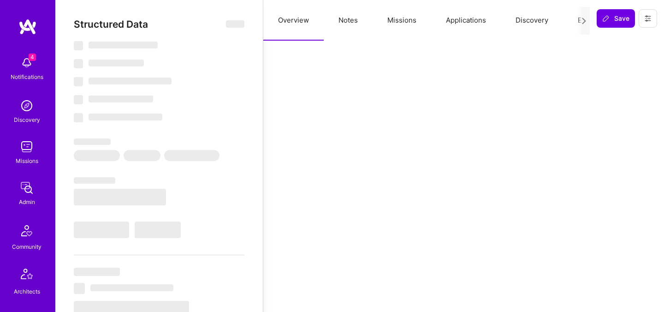
click at [571, 18] on button "Evaluation" at bounding box center [594, 20] width 63 height 41
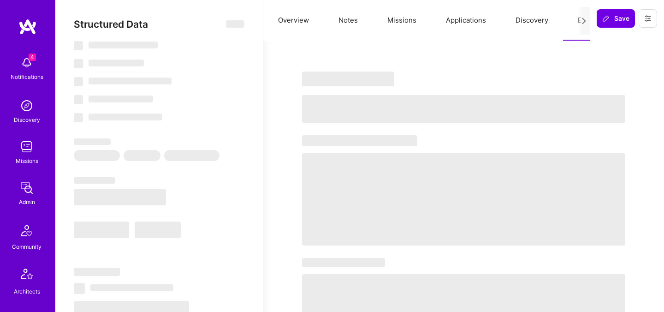
select select "Right Now"
select select "5"
select select "4"
select select "7"
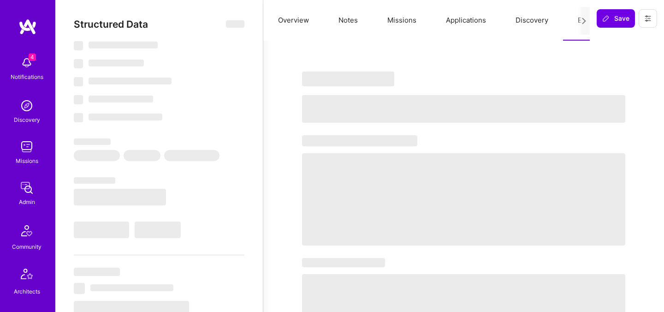
select select "US"
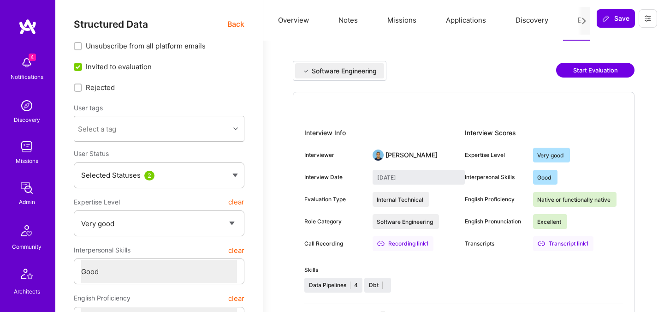
click at [579, 70] on button "Start Evaluation" at bounding box center [595, 70] width 78 height 15
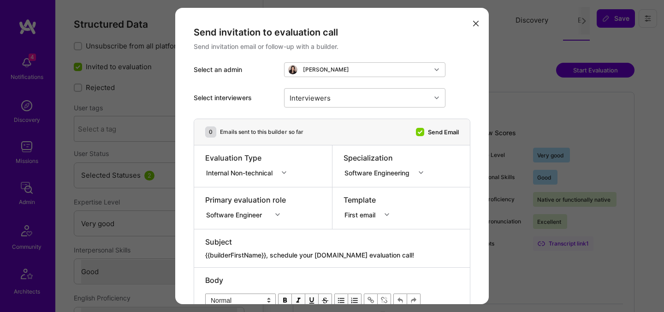
click at [232, 177] on div "Internal Non-technical" at bounding box center [241, 172] width 70 height 10
click at [236, 225] on div "Internal Technical" at bounding box center [248, 223] width 87 height 17
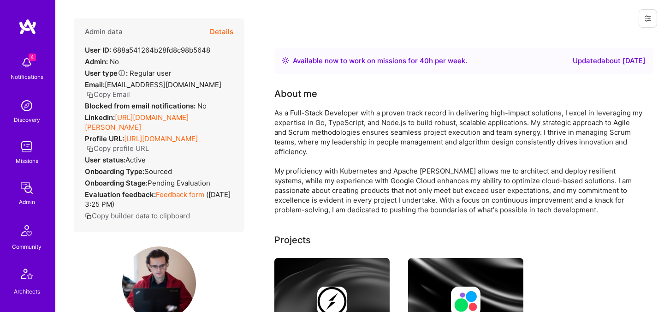
click at [231, 35] on button "Details" at bounding box center [222, 31] width 24 height 27
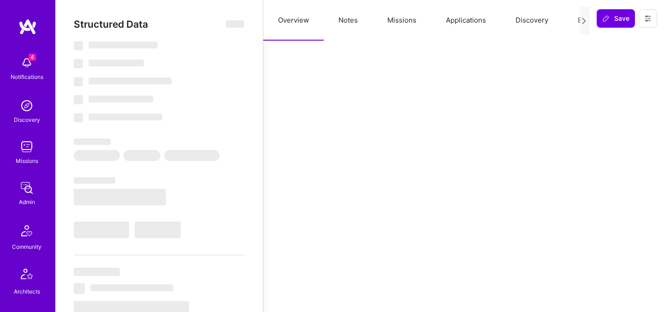
select select "Right Now"
select select "Verified"
select select "US"
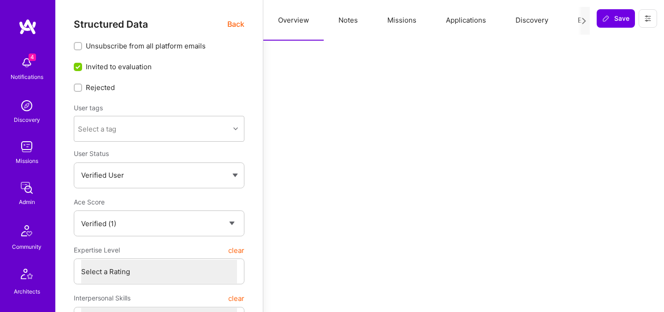
click at [575, 22] on button "Evaluation" at bounding box center [594, 20] width 63 height 41
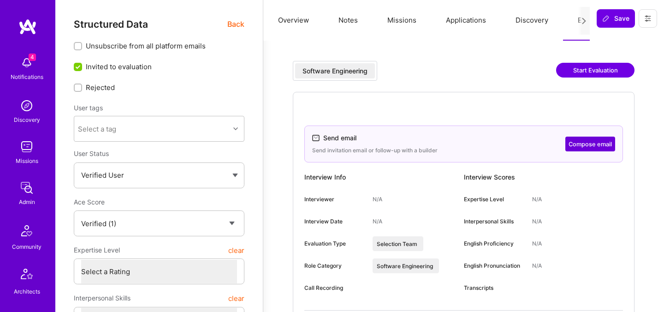
click at [581, 67] on button "Start Evaluation" at bounding box center [595, 70] width 78 height 15
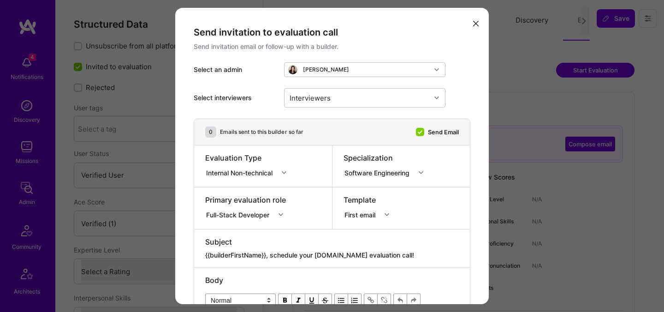
click at [243, 175] on div "Internal Non-technical" at bounding box center [241, 172] width 70 height 10
click at [239, 225] on div "Internal Technical" at bounding box center [248, 223] width 87 height 17
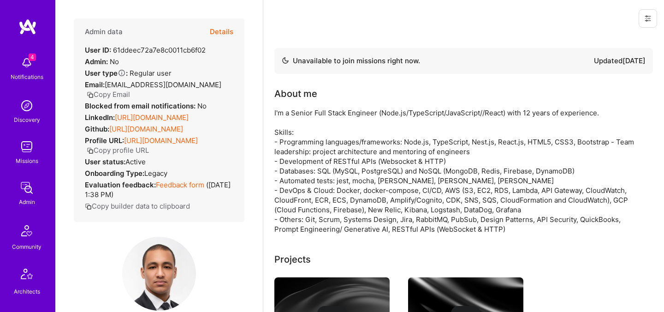
click at [224, 33] on button "Details" at bounding box center [222, 31] width 24 height 27
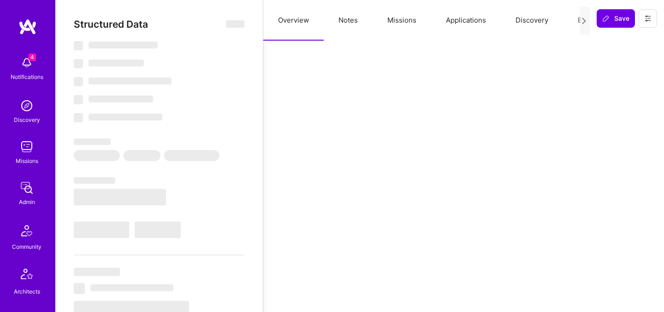
click at [570, 25] on button "Evaluation" at bounding box center [594, 20] width 63 height 41
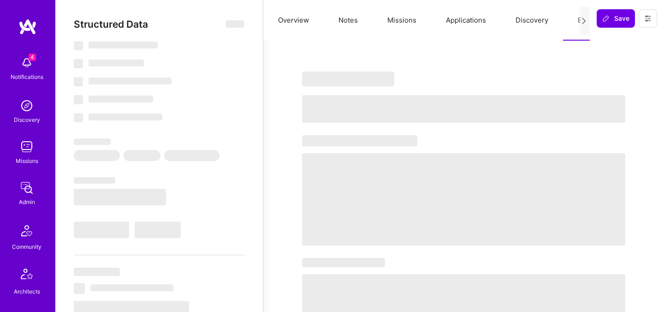
select select "Not Available"
select select "1 Month"
select select "4"
select select "7"
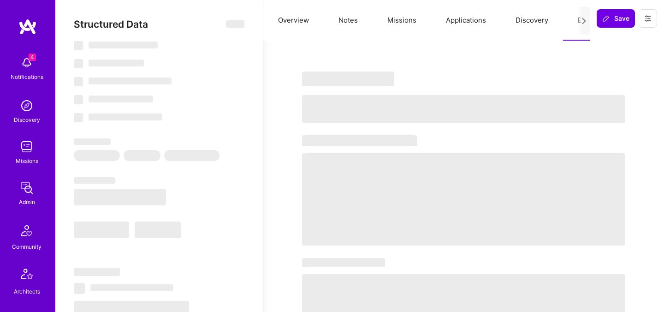
select select "7"
select select "BR"
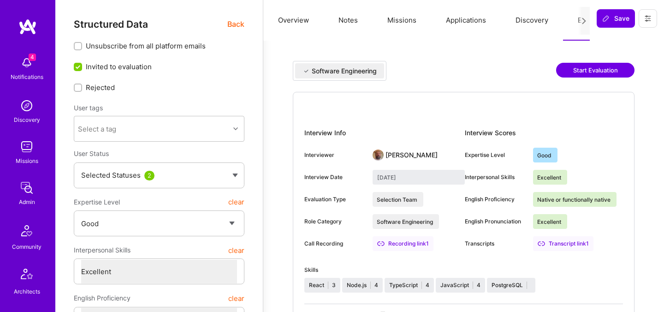
click at [608, 70] on button "Start Evaluation" at bounding box center [595, 70] width 78 height 15
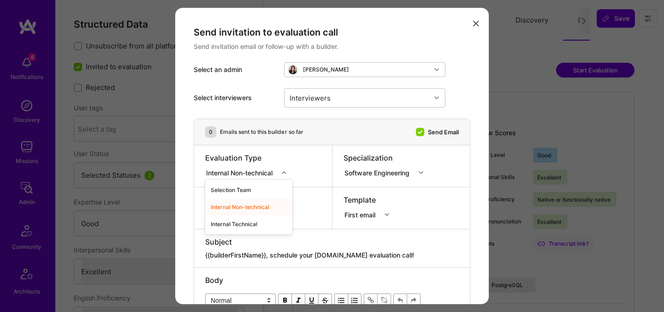
click at [233, 172] on div "Internal Non-technical" at bounding box center [241, 172] width 70 height 10
click at [240, 220] on div "Internal Technical" at bounding box center [248, 223] width 87 height 17
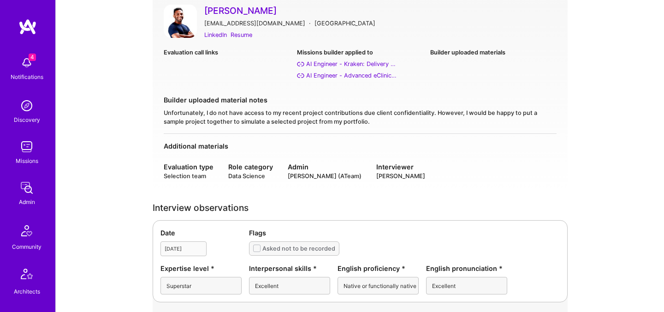
scroll to position [51, 0]
